Goal: Obtain resource: Download file/media

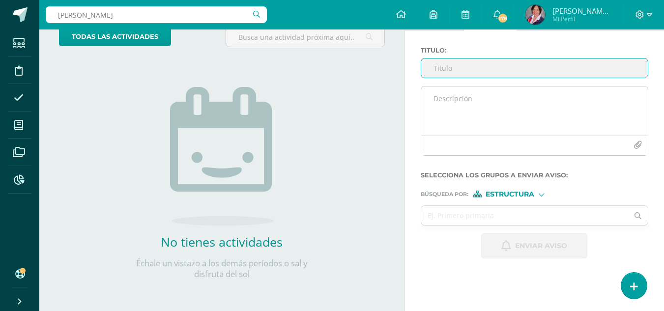
scroll to position [67, 0]
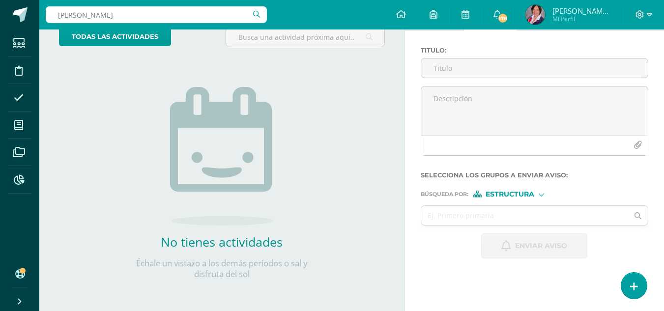
drag, startPoint x: 119, startPoint y: 10, endPoint x: 41, endPoint y: 23, distance: 78.7
click at [41, 23] on div "sofia matus sofia matus Configuración Cerrar sesión Maria de los angeles Mi Per…" at bounding box center [351, 14] width 625 height 29
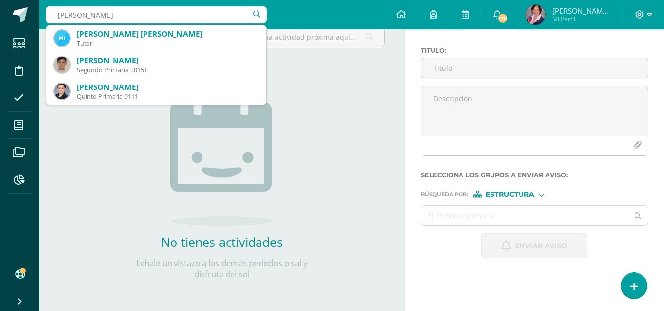
type input "mateo martinez"
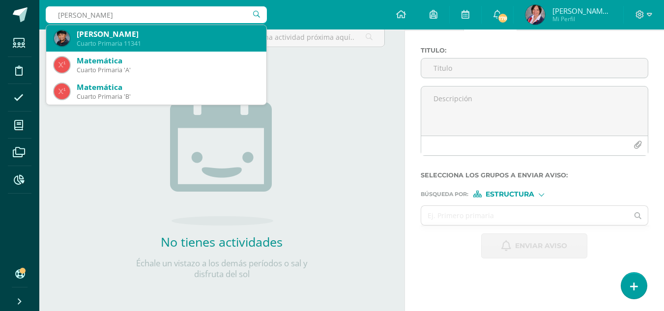
click at [97, 38] on div "[PERSON_NAME]" at bounding box center [168, 34] width 182 height 10
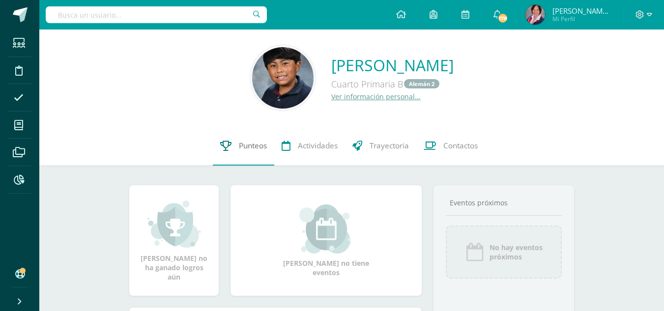
click at [258, 143] on span "Punteos" at bounding box center [253, 146] width 28 height 10
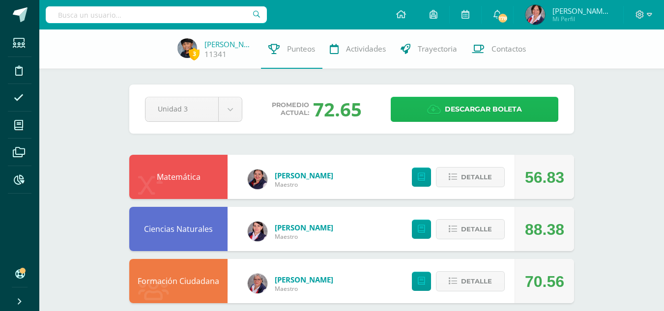
click at [473, 108] on span "Descargar boleta" at bounding box center [483, 109] width 77 height 24
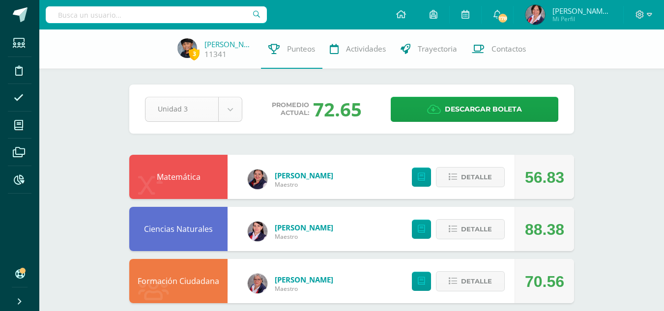
click at [160, 13] on input "text" at bounding box center [156, 14] width 221 height 17
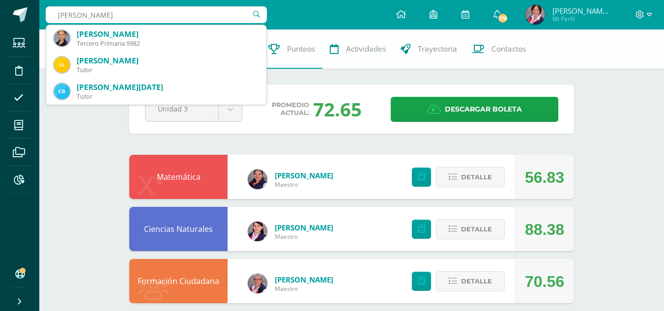
type input "luca mendizabal"
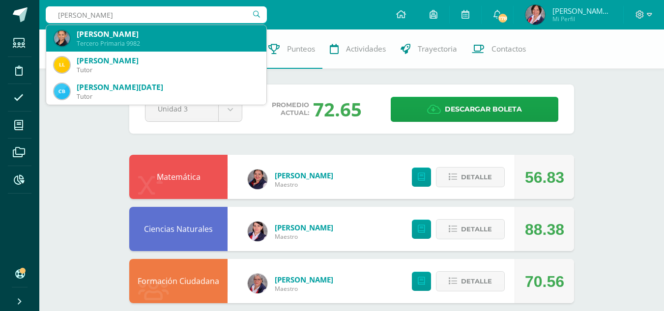
click at [158, 40] on div "Tercero Primaria 9982" at bounding box center [168, 43] width 182 height 8
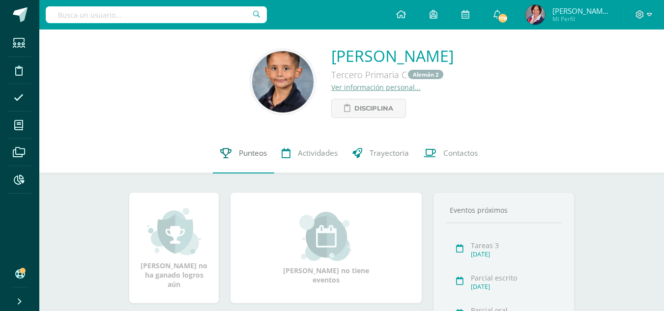
click at [244, 151] on span "Punteos" at bounding box center [253, 153] width 28 height 10
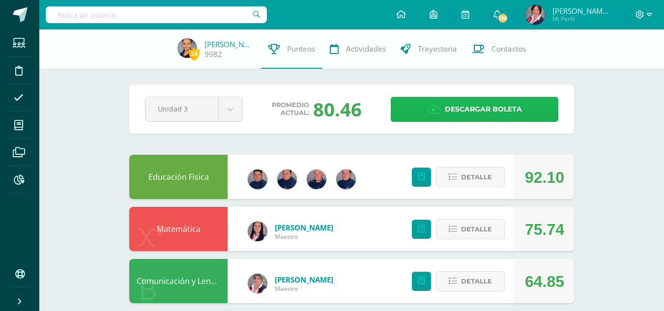
click at [494, 109] on span "Descargar boleta" at bounding box center [483, 109] width 77 height 24
